Goal: Navigation & Orientation: Find specific page/section

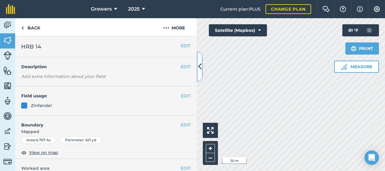
click at [201, 67] on icon at bounding box center [199, 66] width 3 height 11
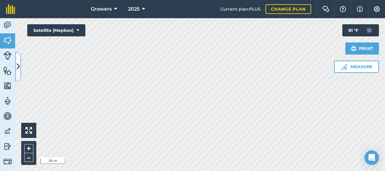
click at [17, 64] on icon at bounding box center [18, 66] width 3 height 11
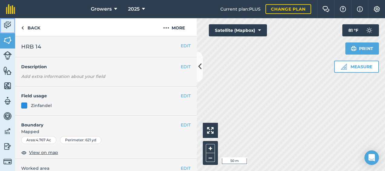
click at [10, 24] on img at bounding box center [7, 25] width 8 height 9
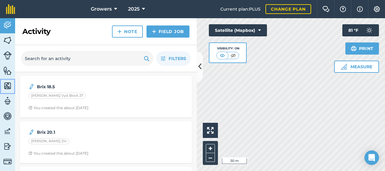
click at [7, 85] on img at bounding box center [7, 85] width 8 height 9
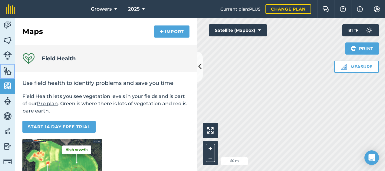
click at [7, 70] on img at bounding box center [7, 70] width 8 height 9
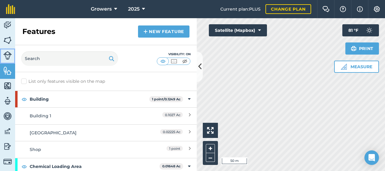
click at [10, 53] on img at bounding box center [7, 55] width 8 height 8
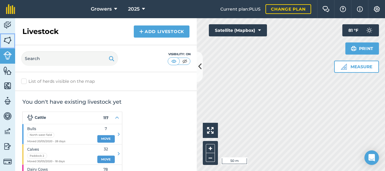
click at [7, 38] on img at bounding box center [7, 40] width 8 height 9
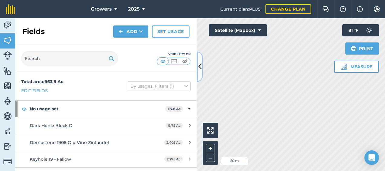
click at [200, 66] on icon at bounding box center [199, 66] width 3 height 11
